Goal: Task Accomplishment & Management: Manage account settings

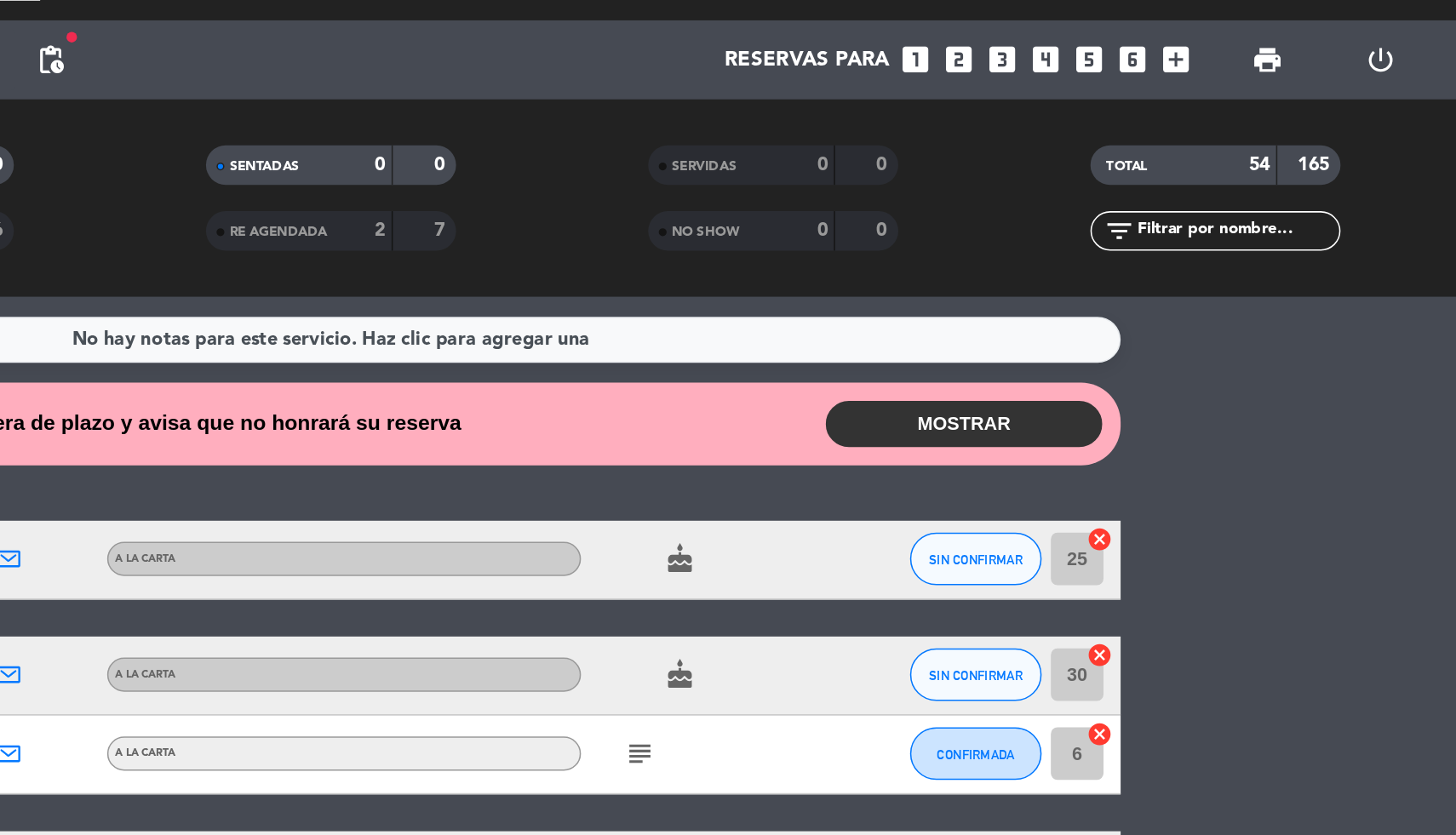
click at [1092, 305] on button "MOSTRAR" at bounding box center [1137, 311] width 178 height 30
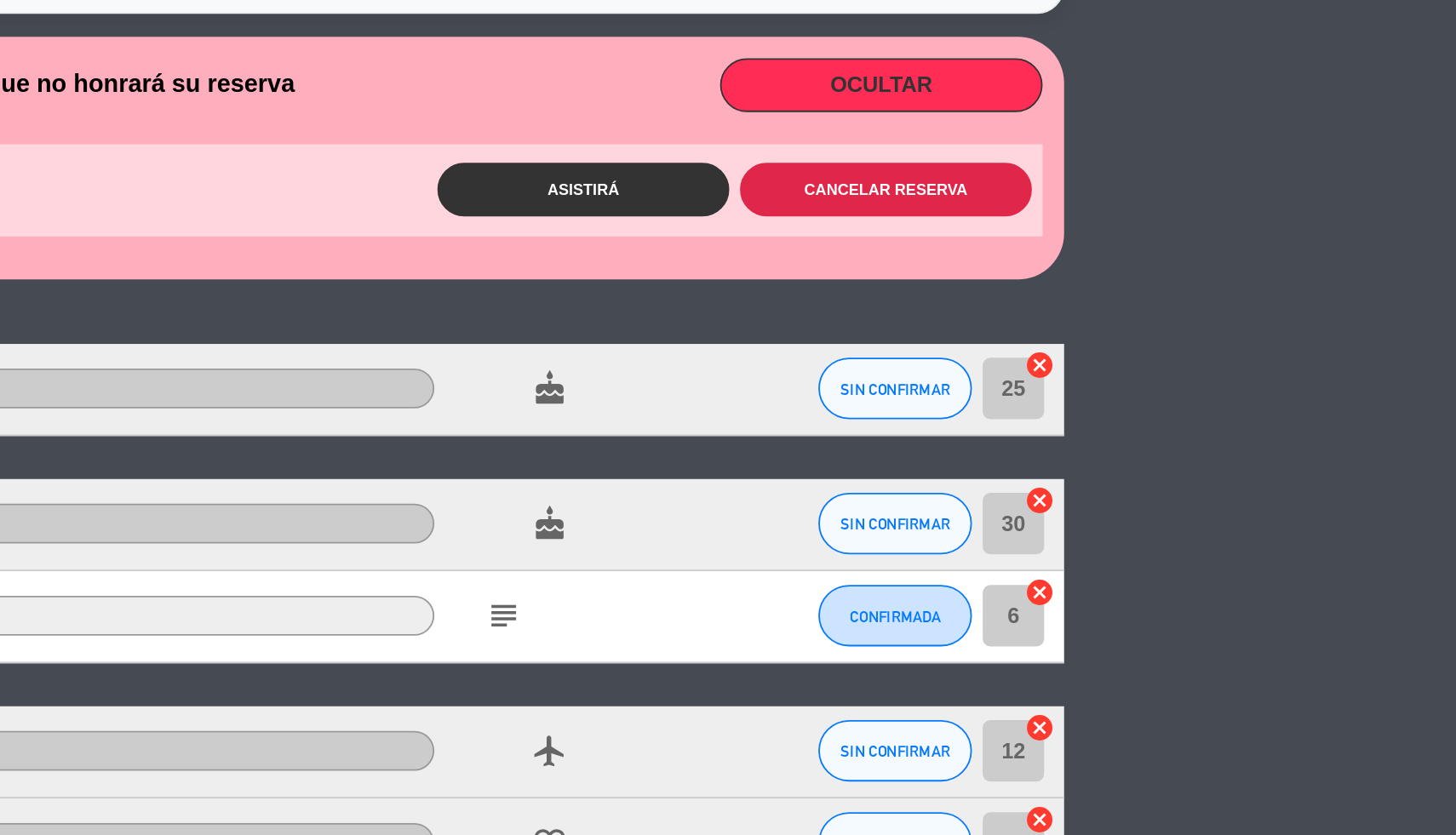
click at [1173, 367] on button "Cancelar reserva" at bounding box center [1139, 369] width 162 height 30
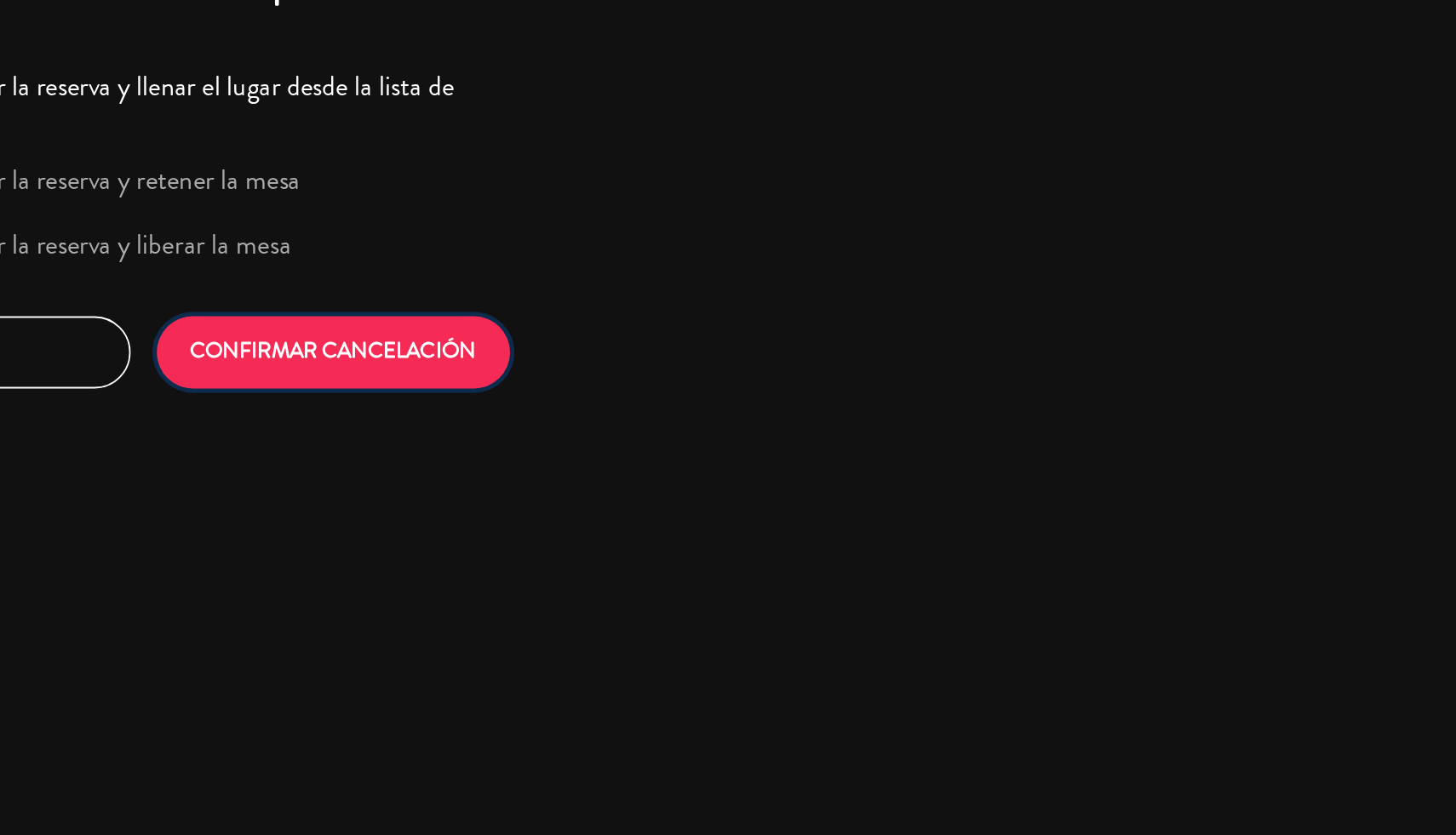
click at [911, 472] on button "CONFIRMAR CANCELACIÓN" at bounding box center [834, 460] width 196 height 40
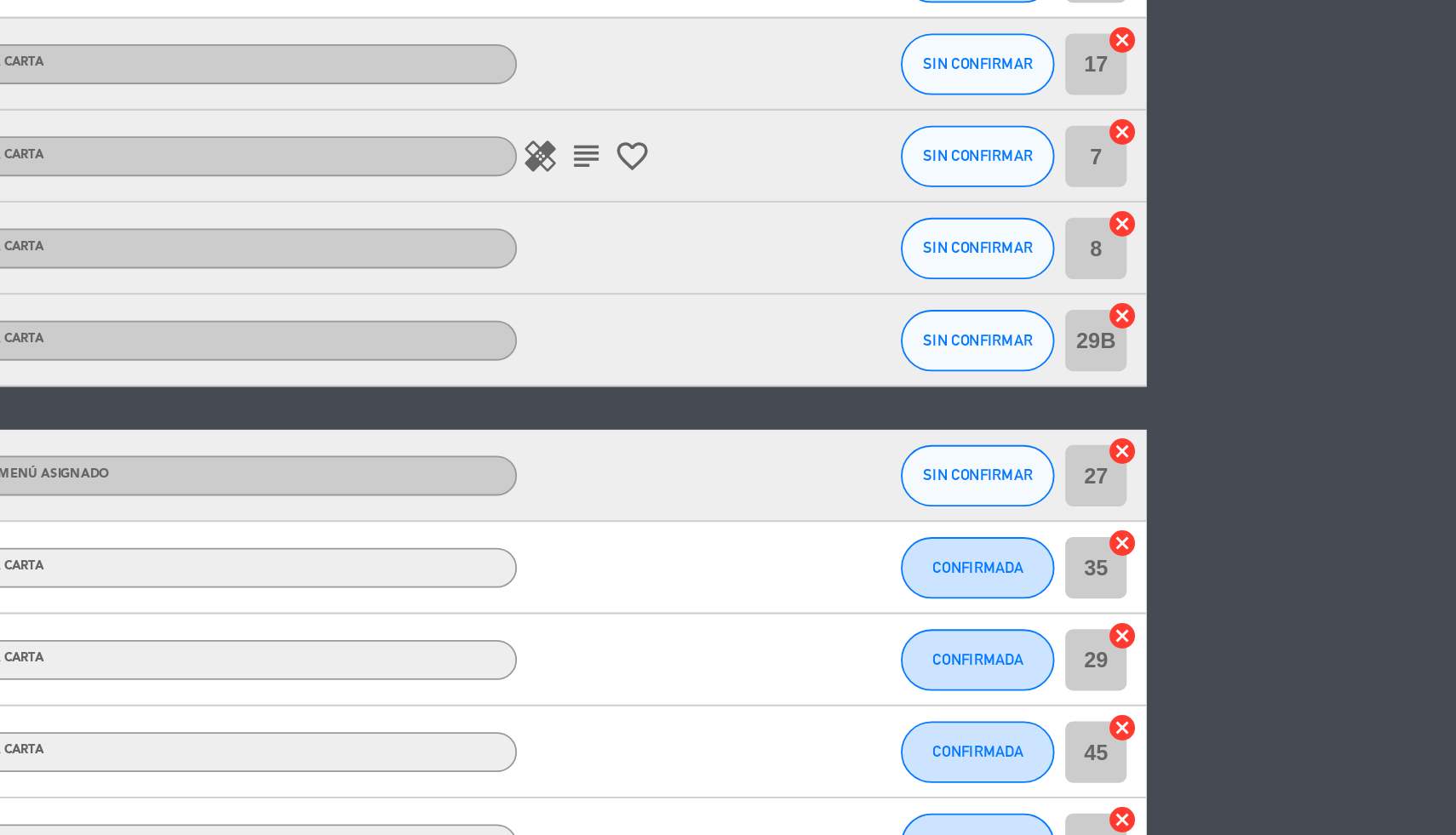
scroll to position [594, 0]
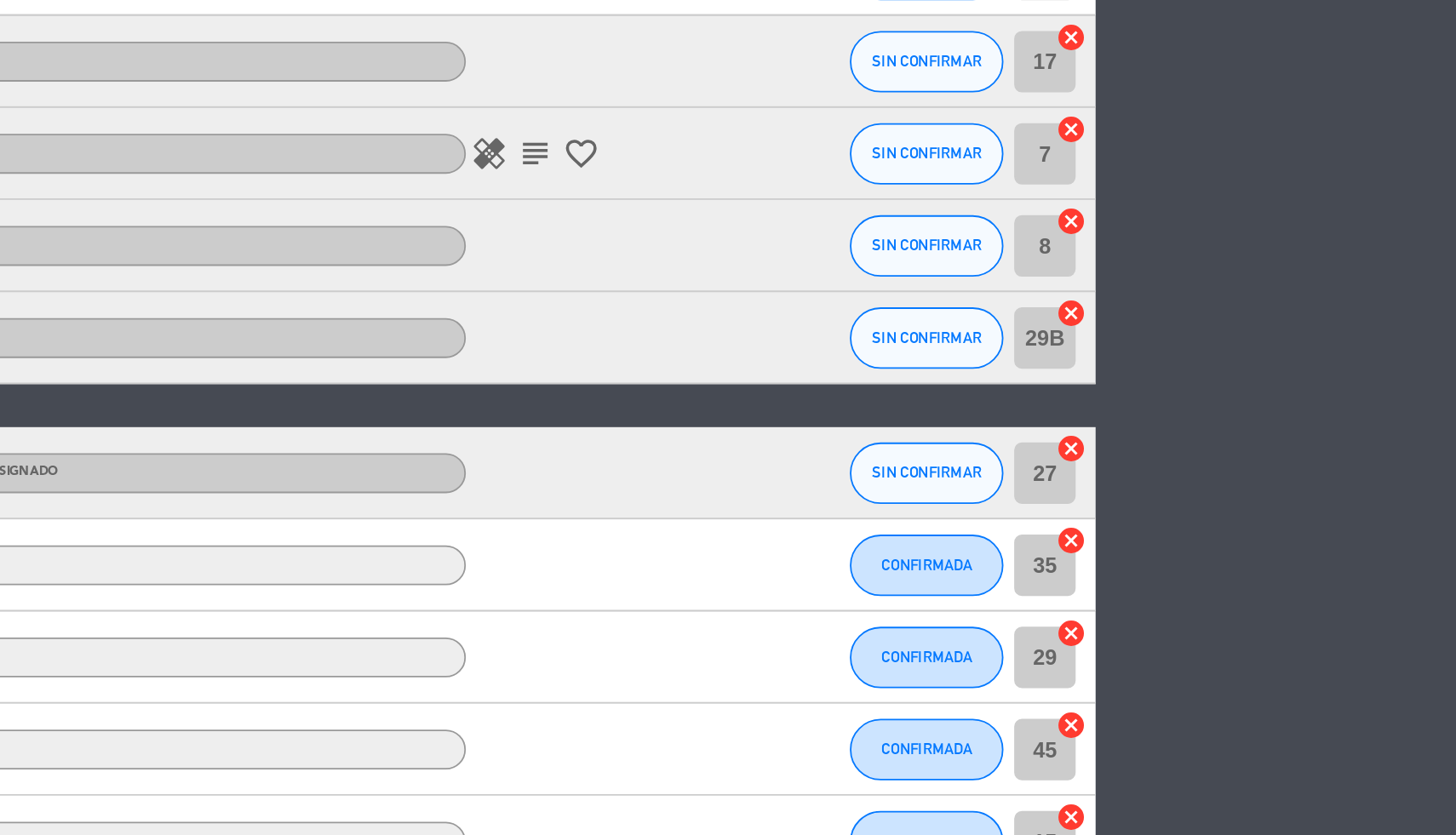
click at [1212, 582] on input "35" at bounding box center [1210, 578] width 34 height 34
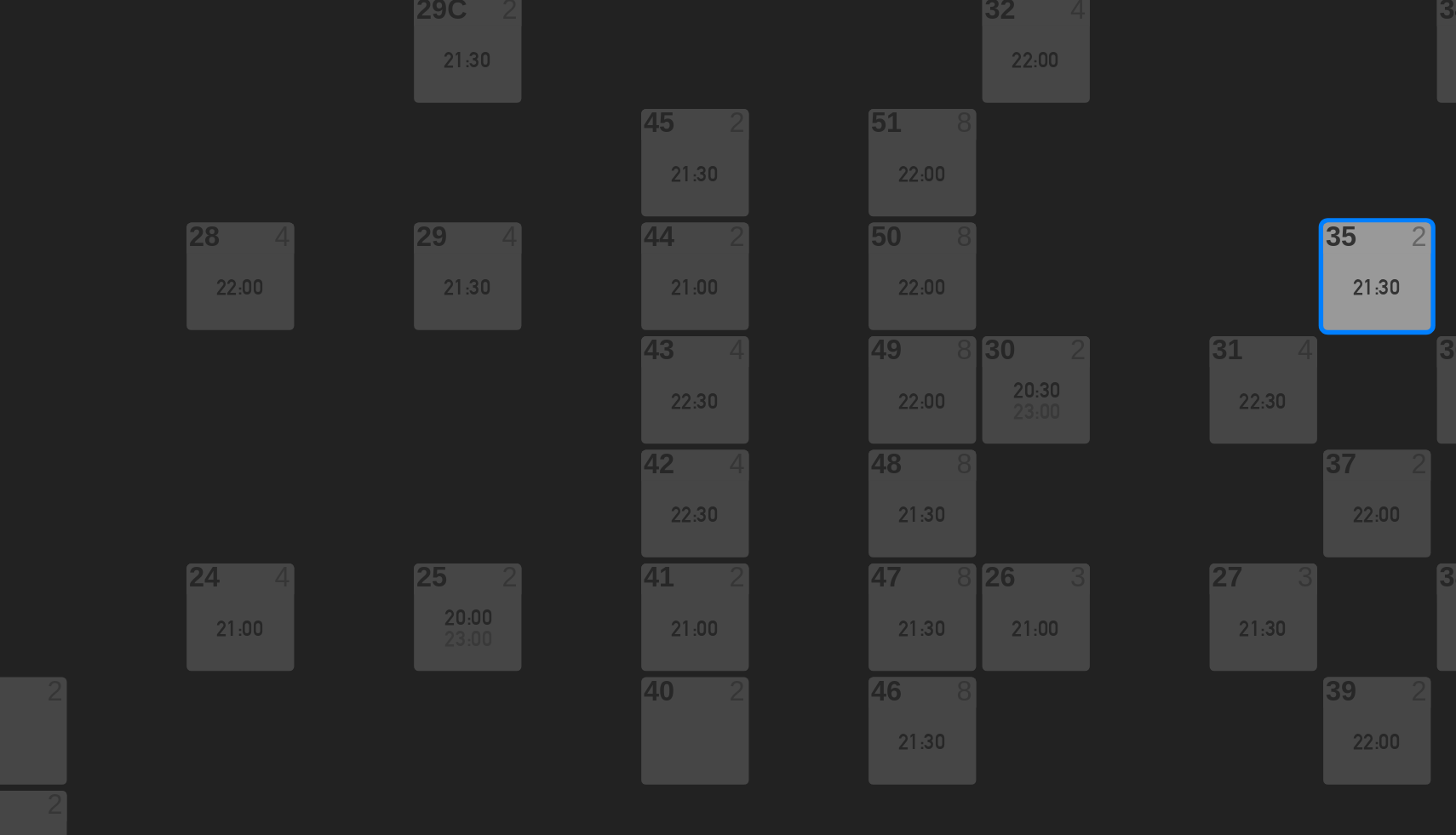
click at [1010, 669] on div "40 2" at bounding box center [1016, 669] width 59 height 59
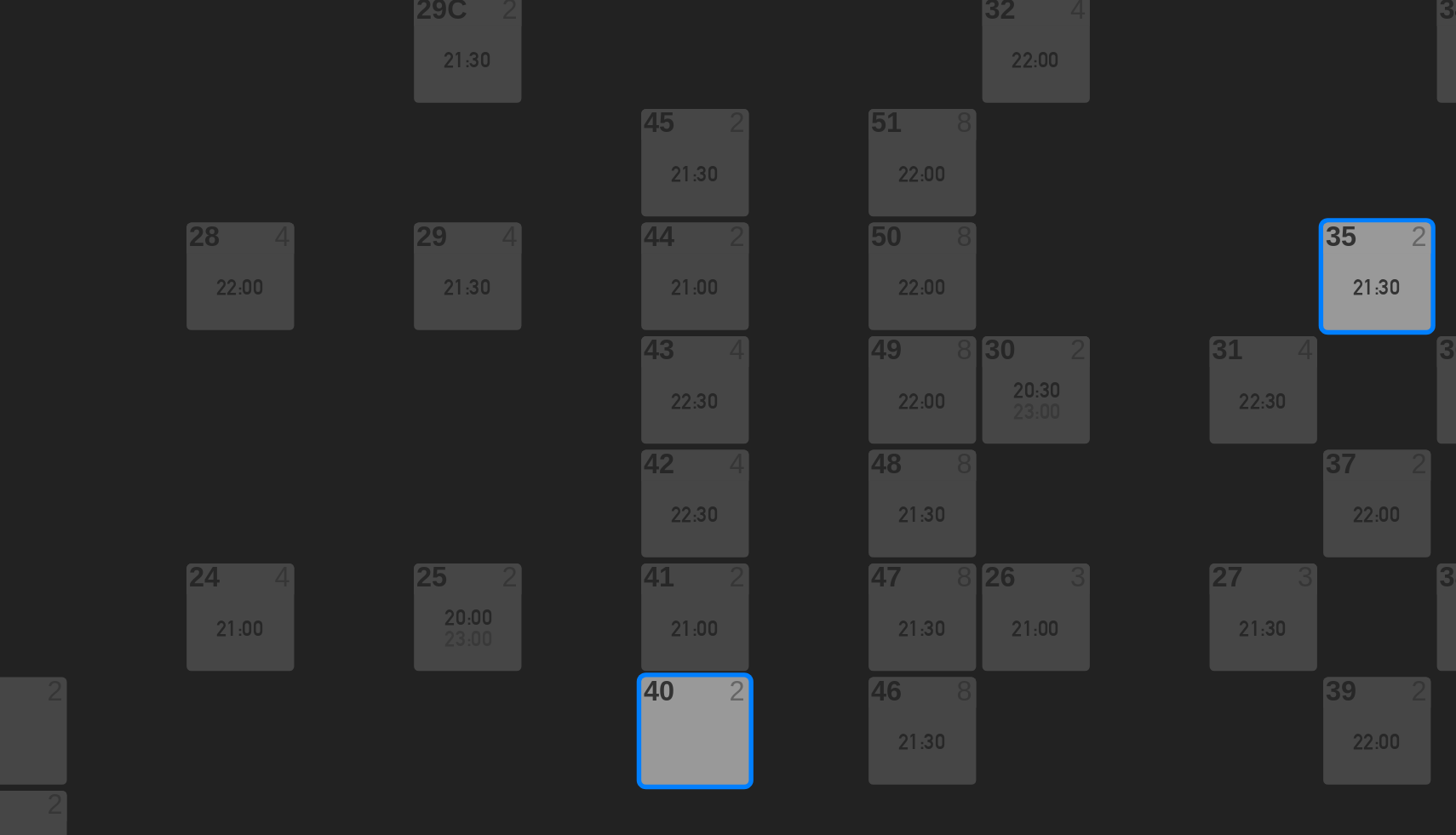
click at [1028, 658] on div "40 2" at bounding box center [1016, 669] width 59 height 59
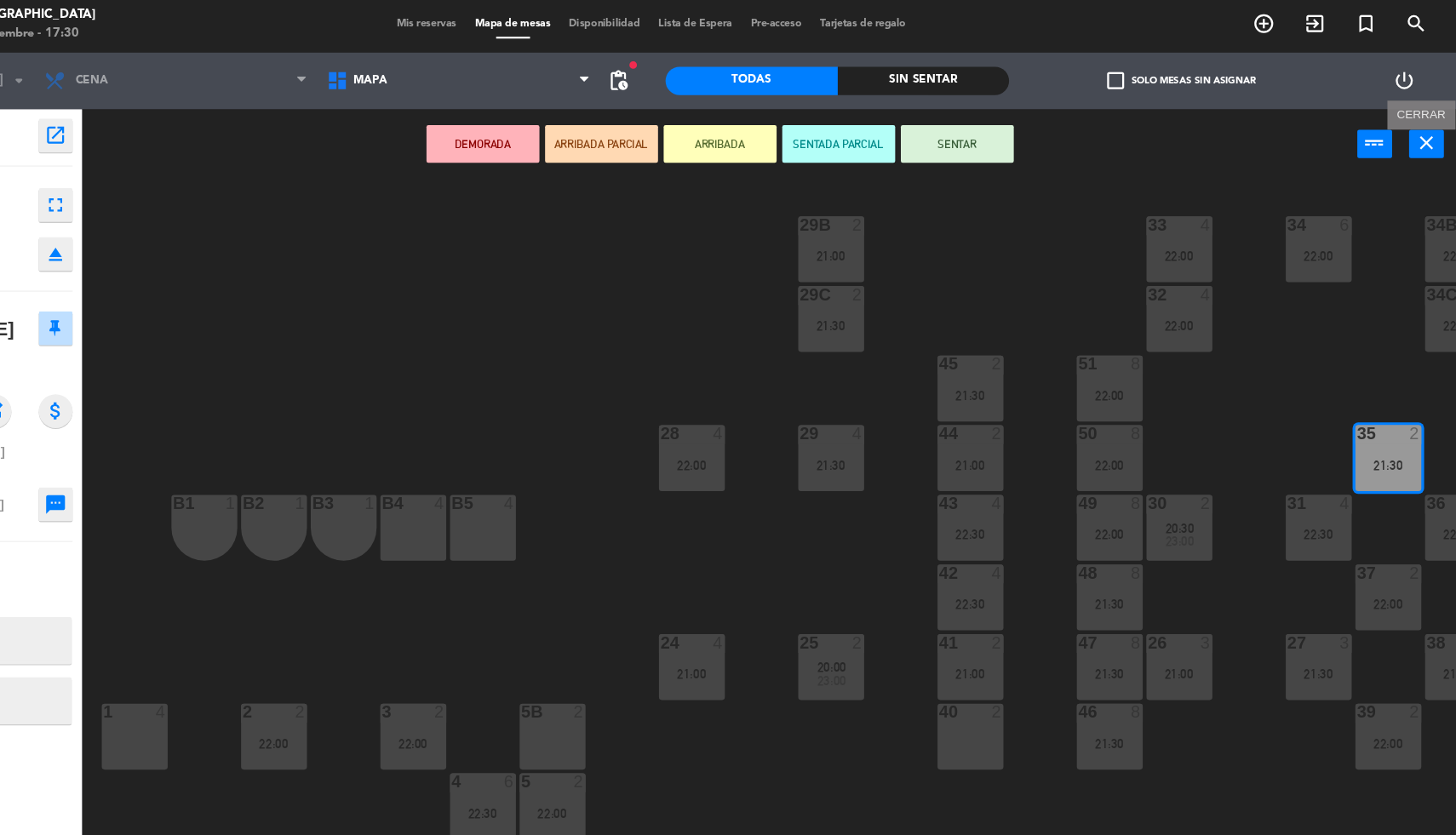
click at [1427, 130] on icon "close" at bounding box center [1429, 132] width 20 height 20
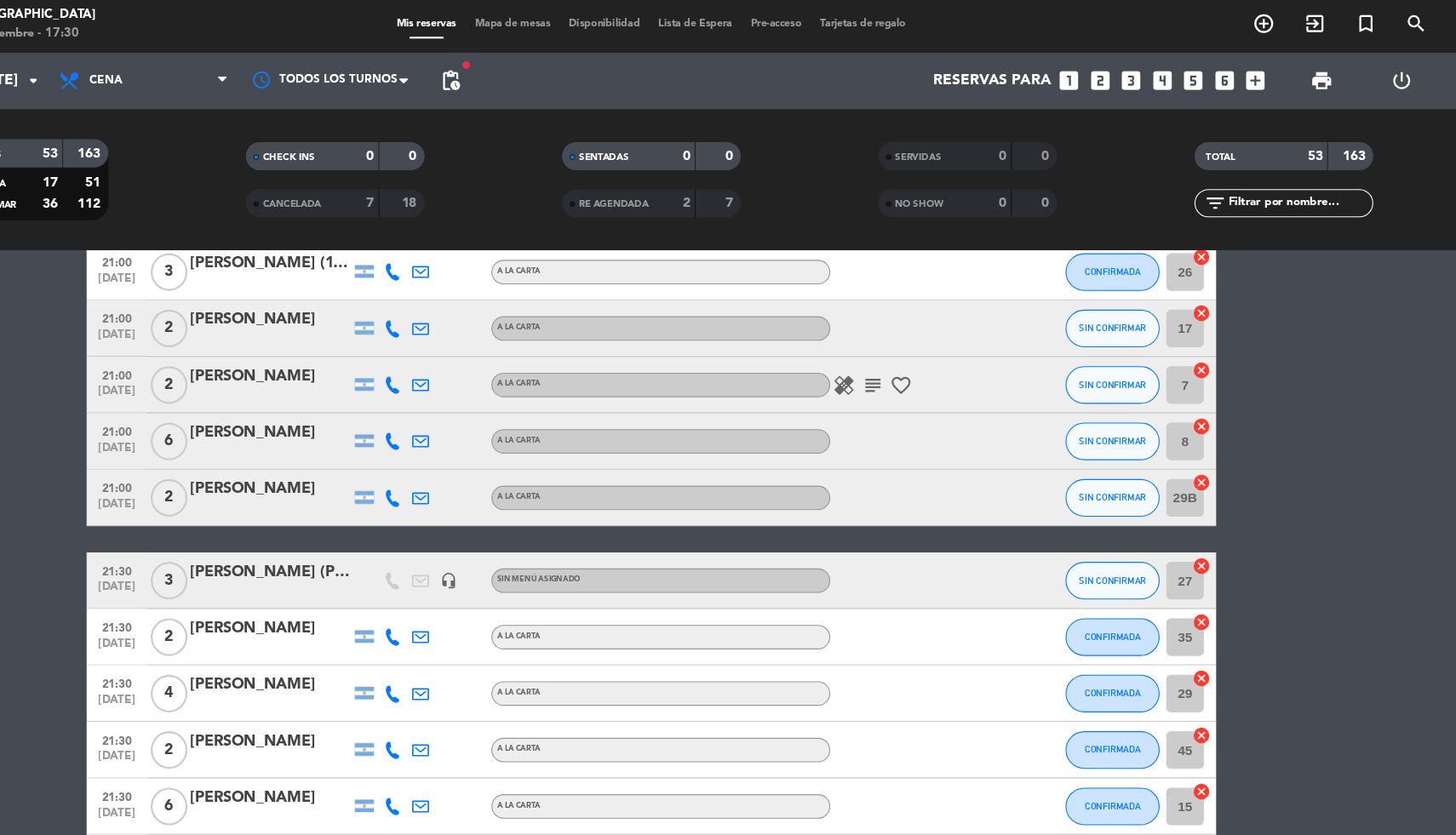
scroll to position [596, 0]
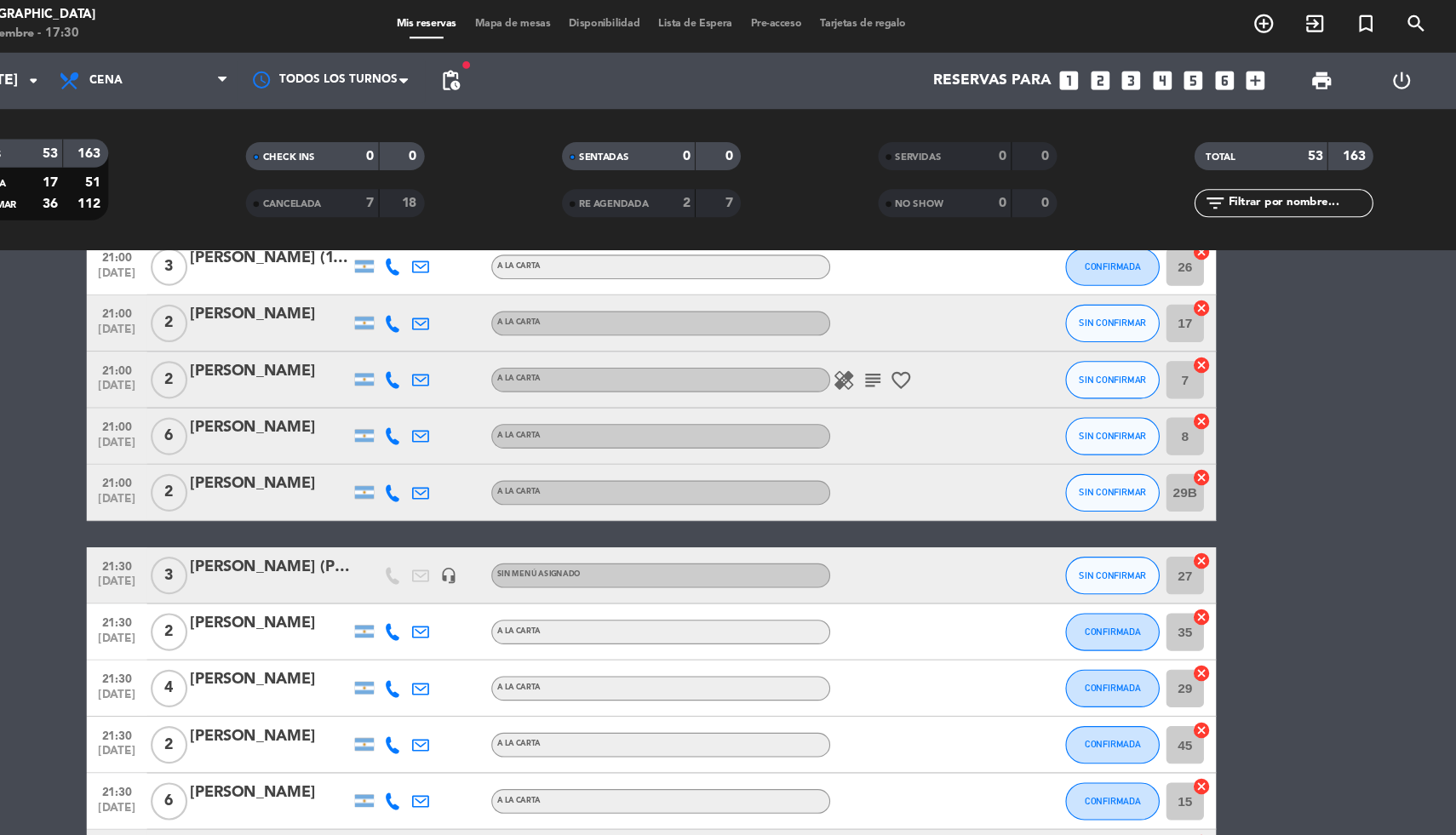
click at [1209, 445] on input "29B" at bounding box center [1210, 449] width 34 height 34
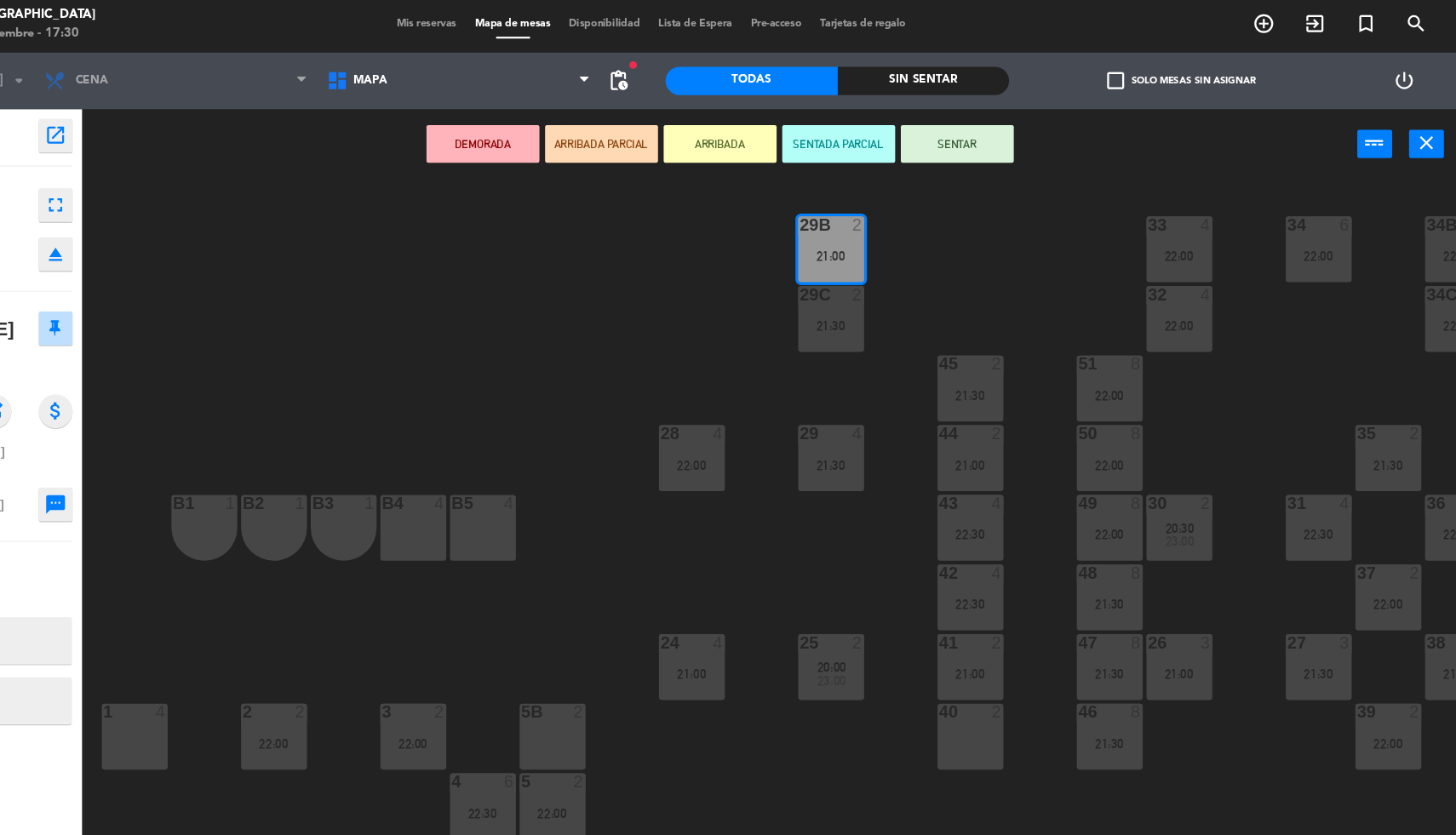
click at [1009, 674] on div "40 2" at bounding box center [1016, 669] width 59 height 59
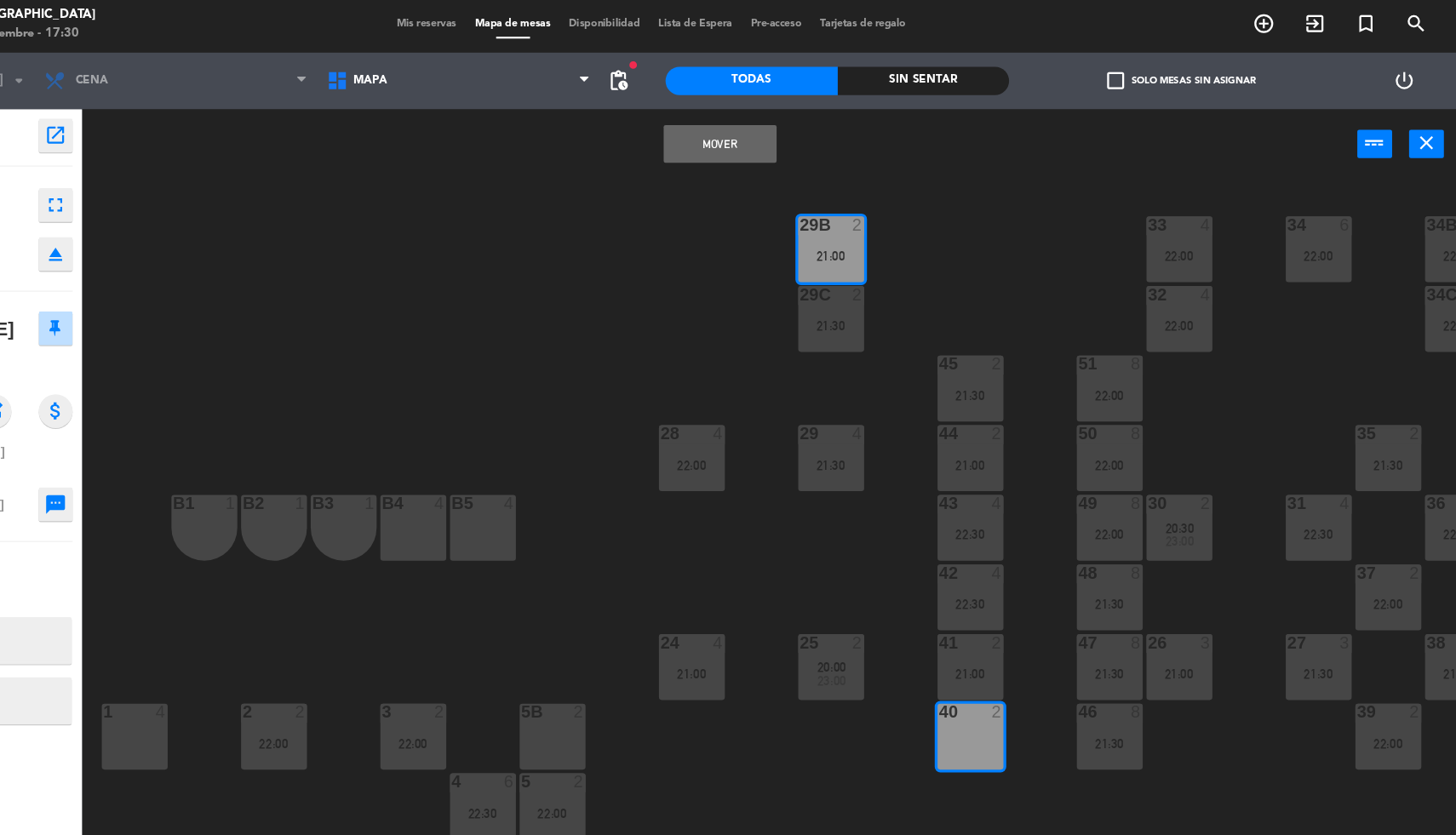
click at [767, 130] on button "Mover" at bounding box center [789, 133] width 102 height 34
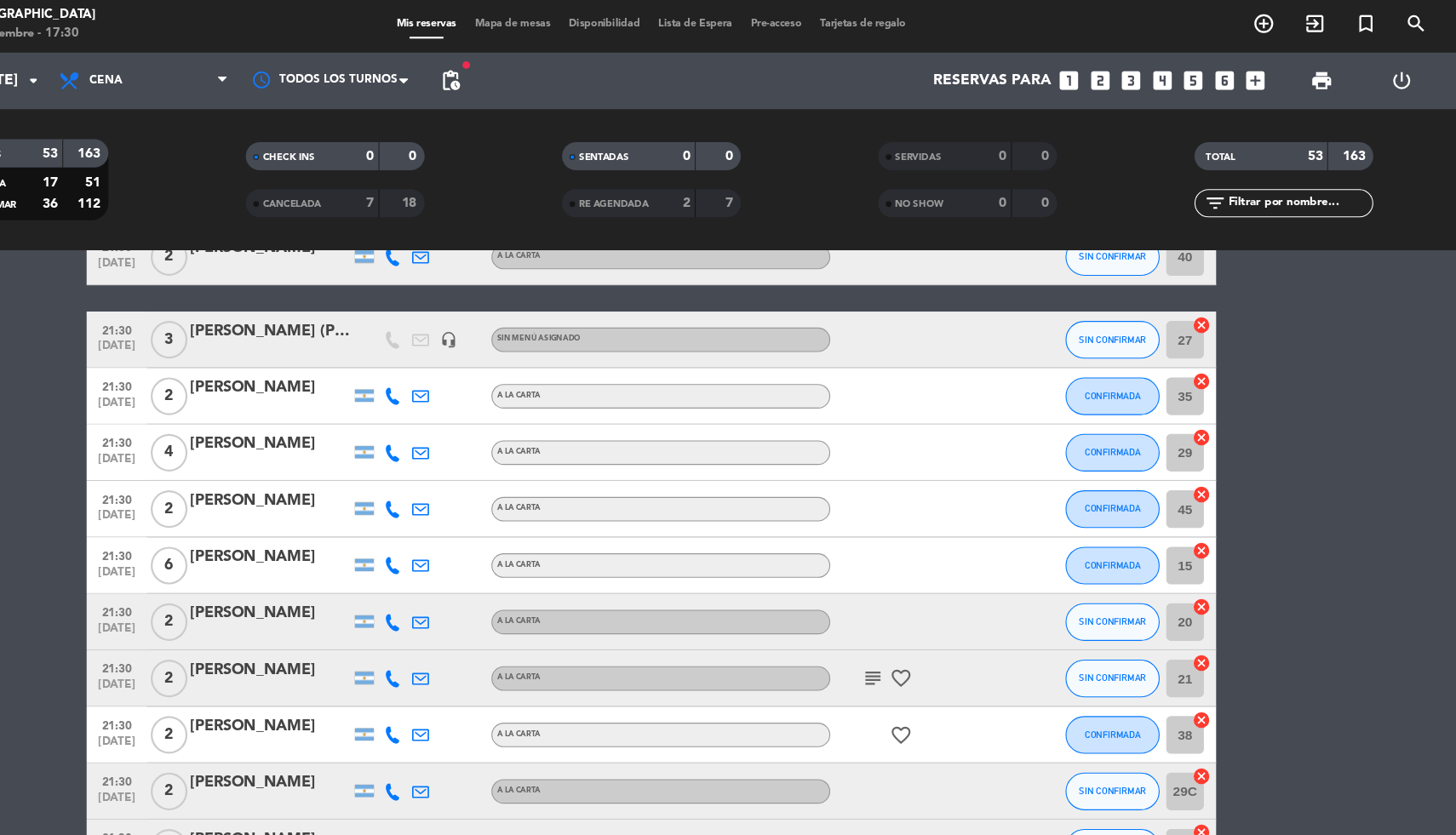
scroll to position [819, 0]
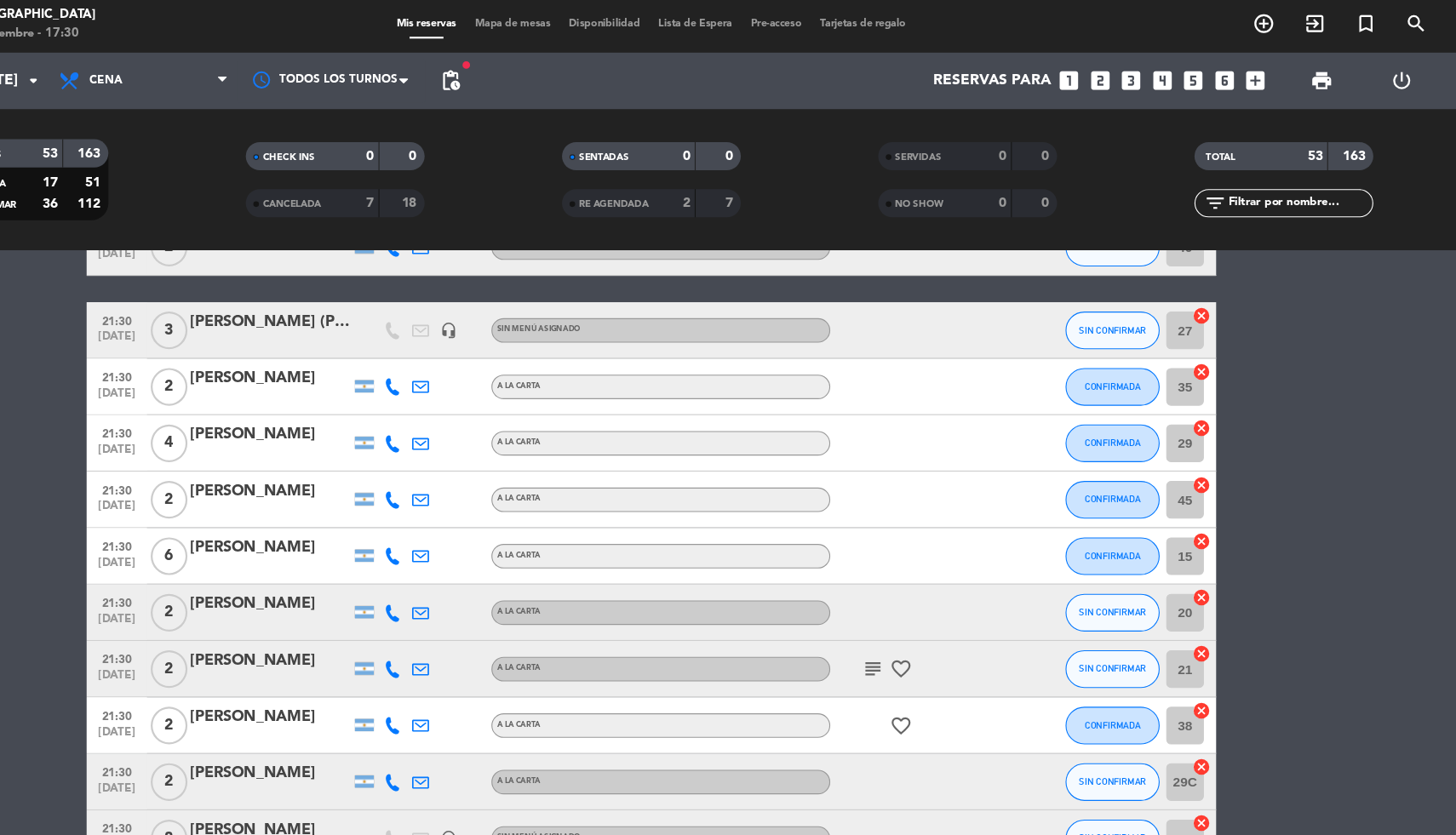
click at [1202, 353] on input "35" at bounding box center [1210, 353] width 34 height 34
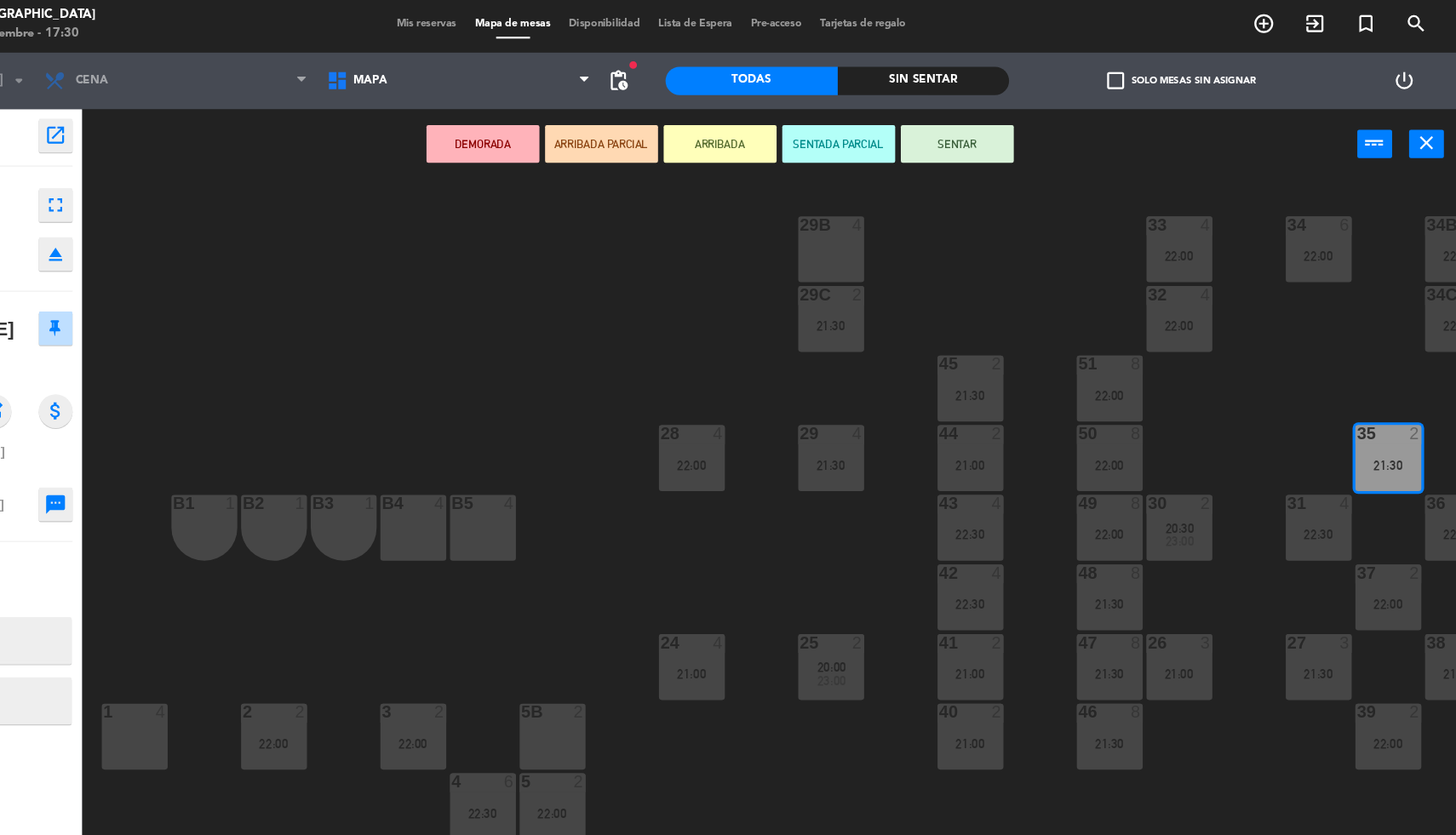
click at [887, 222] on div "29B 4" at bounding box center [890, 228] width 59 height 59
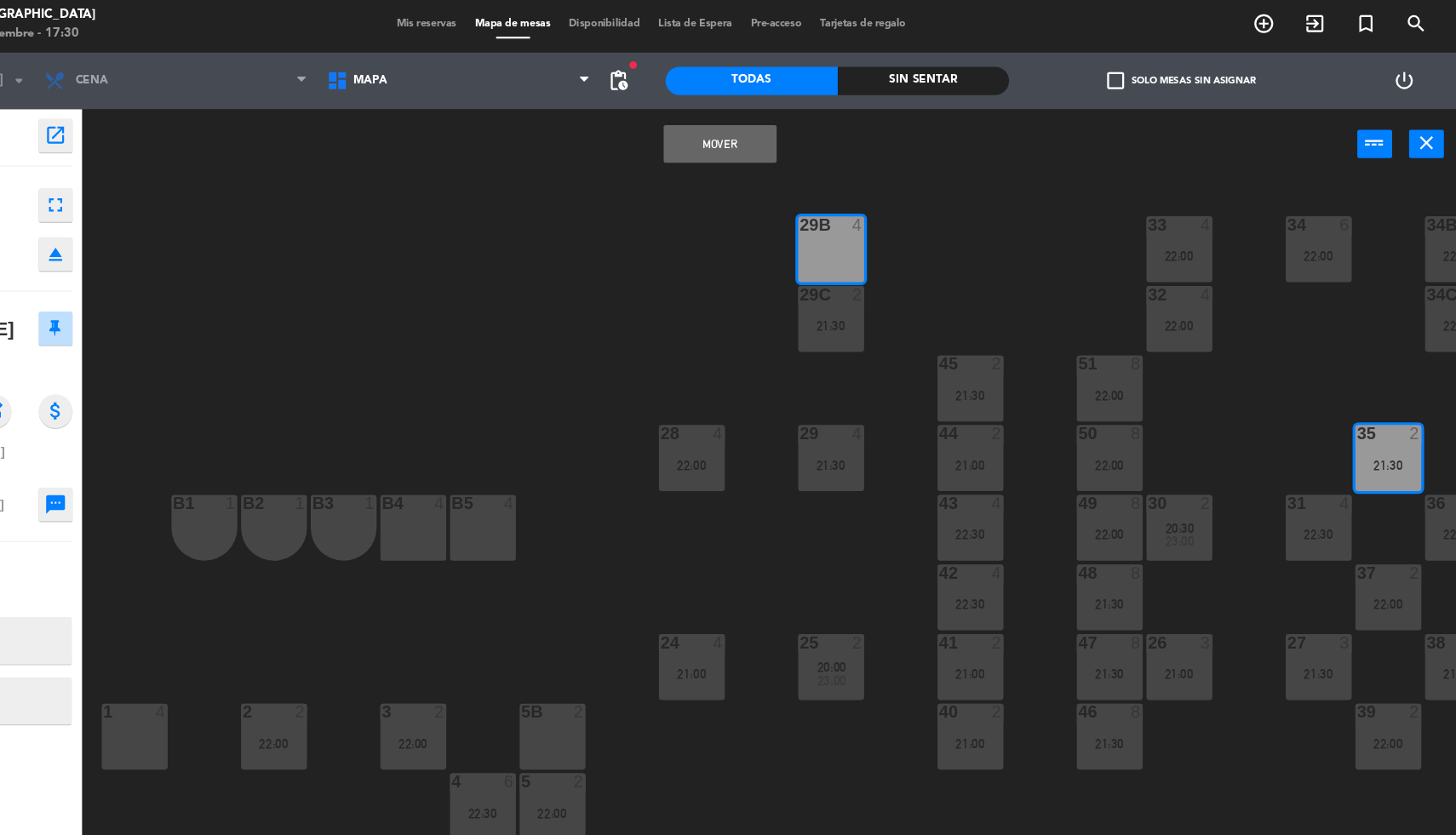
click at [797, 128] on button "Mover" at bounding box center [789, 133] width 102 height 34
